Goal: Information Seeking & Learning: Learn about a topic

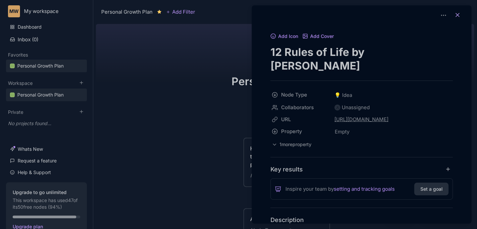
click at [458, 15] on icon at bounding box center [458, 15] width 7 height 7
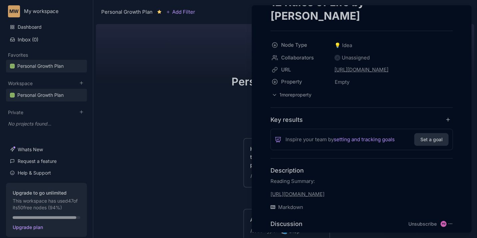
scroll to position [103, 0]
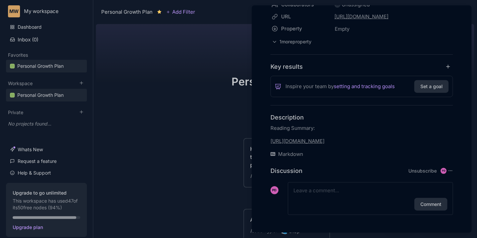
click at [308, 141] on link "[URL][DOMAIN_NAME]" at bounding box center [298, 141] width 54 height 6
click at [382, 130] on icon "button" at bounding box center [379, 127] width 5 height 5
